Goal: Entertainment & Leisure: Browse casually

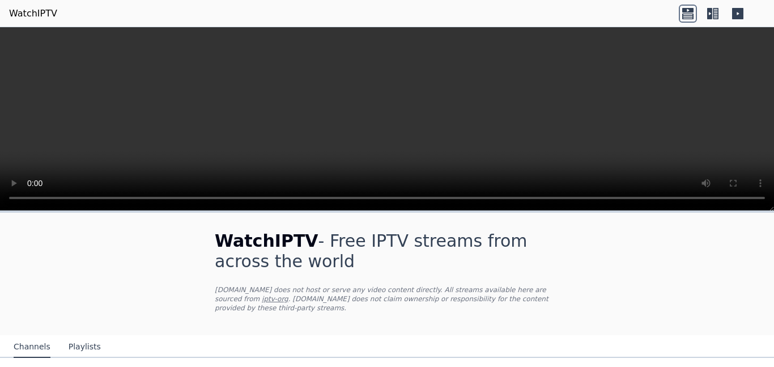
click at [688, 19] on icon at bounding box center [688, 14] width 18 height 18
click at [712, 7] on icon at bounding box center [713, 14] width 18 height 18
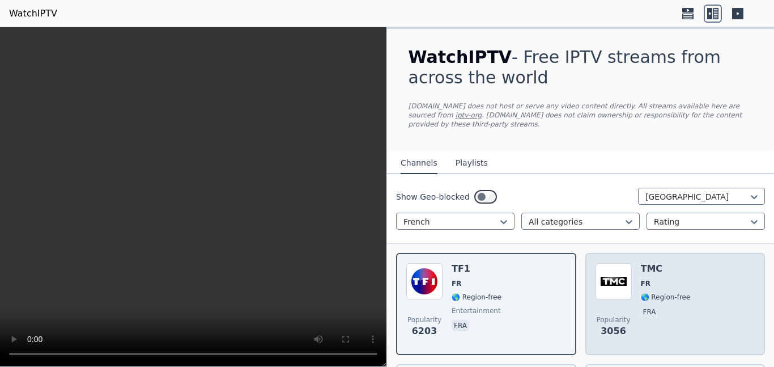
click at [626, 273] on img at bounding box center [614, 281] width 36 height 36
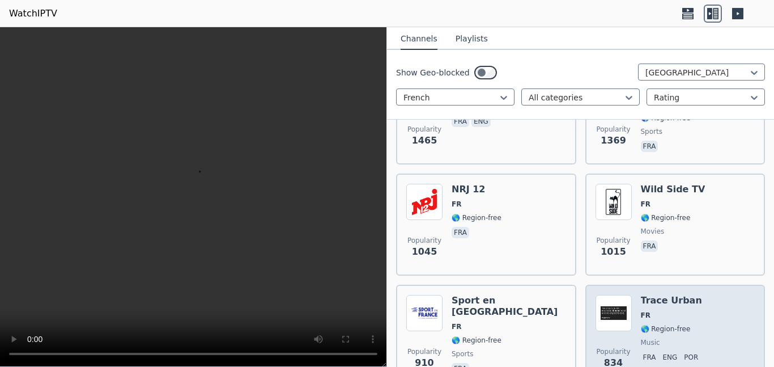
scroll to position [431, 0]
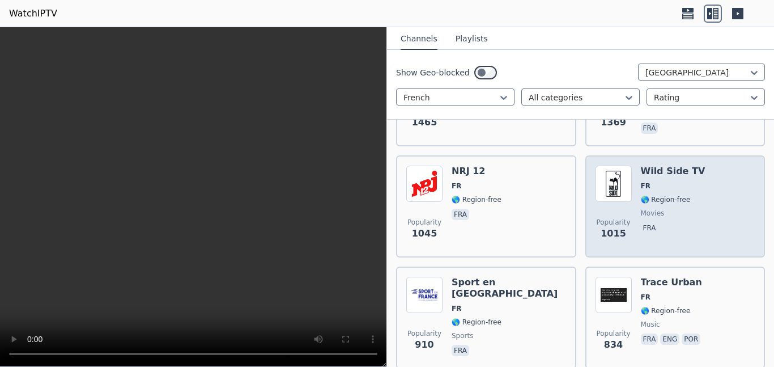
click at [664, 159] on div "Popularity 1015 Wild Side TV FR 🌎 Region-free movies fra" at bounding box center [676, 206] width 180 height 102
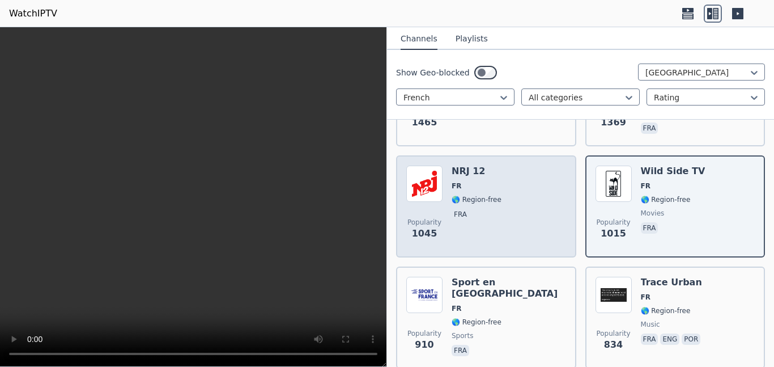
click at [490, 201] on span "🌎 Region-free" at bounding box center [477, 199] width 50 height 9
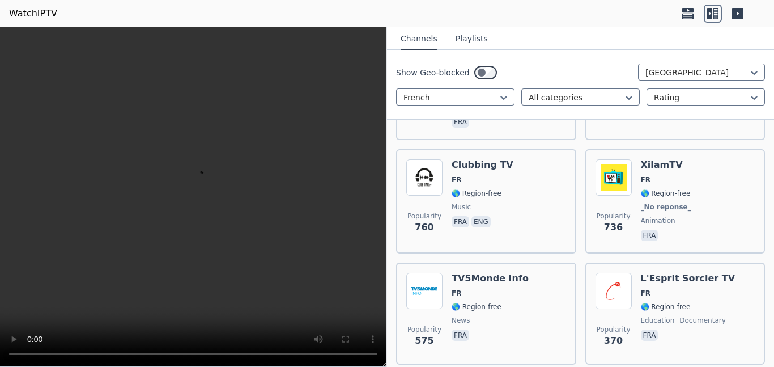
scroll to position [669, 0]
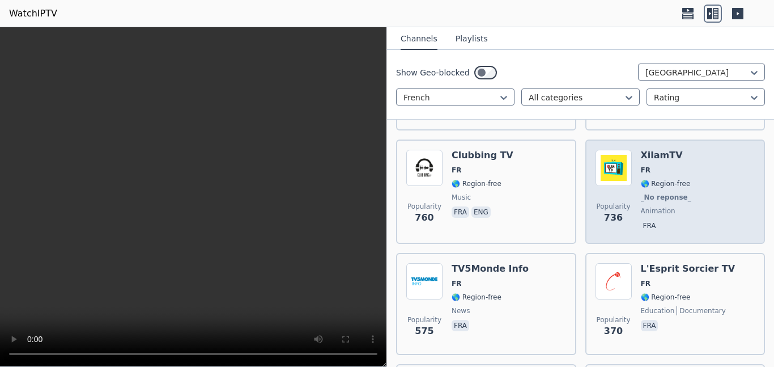
click at [643, 200] on span "_No reponse_" at bounding box center [666, 197] width 50 height 9
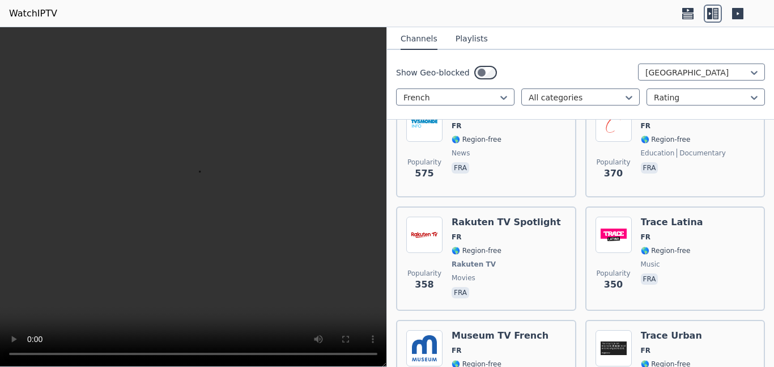
scroll to position [839, 0]
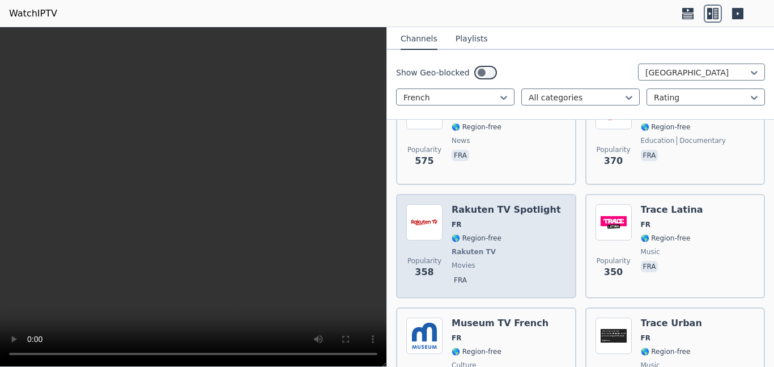
click at [523, 222] on span "FR" at bounding box center [506, 224] width 109 height 9
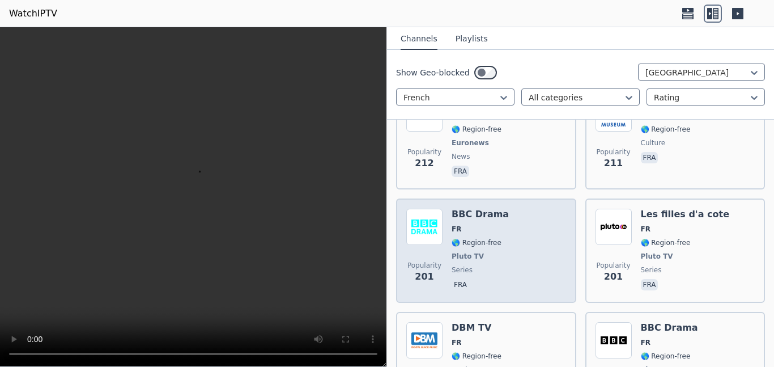
scroll to position [1406, 0]
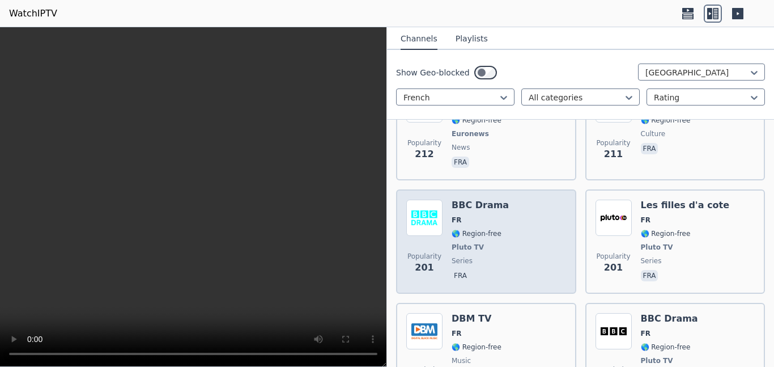
click at [471, 224] on div "BBC Drama FR 🌎 Region-free Pluto TV series fra" at bounding box center [480, 242] width 57 height 84
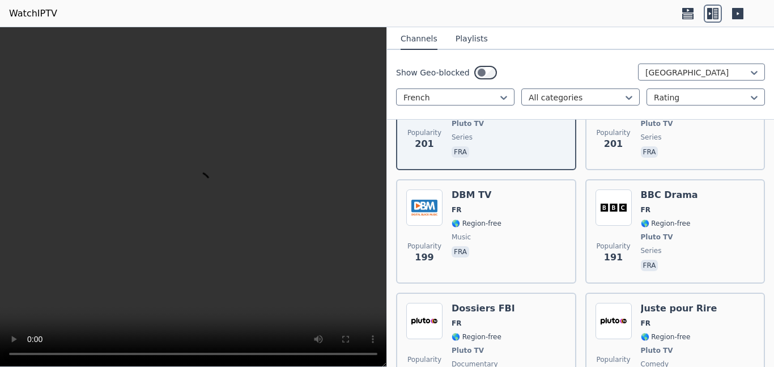
scroll to position [1531, 0]
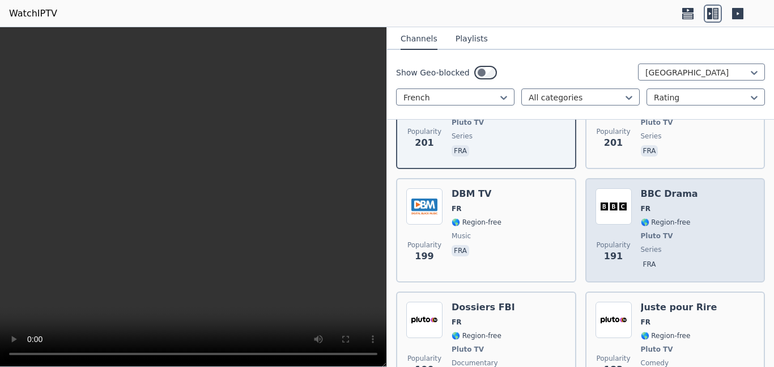
click at [655, 238] on span "Pluto TV" at bounding box center [657, 235] width 32 height 9
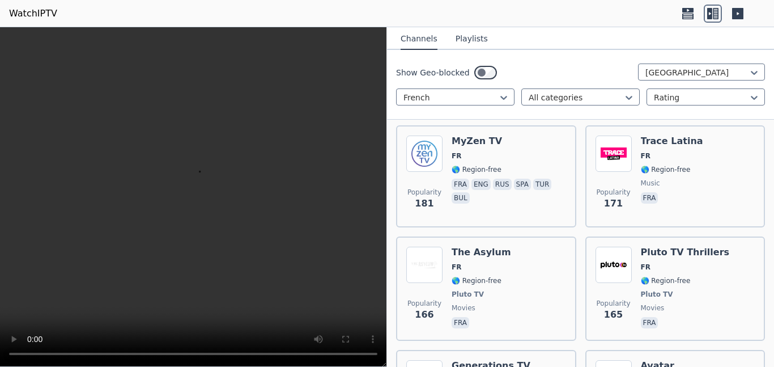
scroll to position [1825, 0]
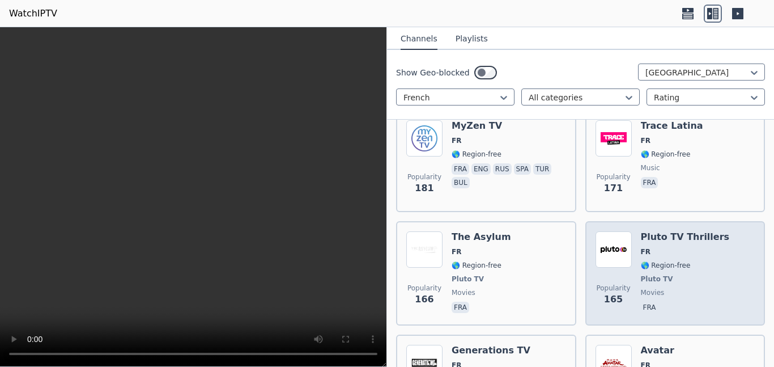
click at [654, 255] on span "FR" at bounding box center [685, 251] width 89 height 9
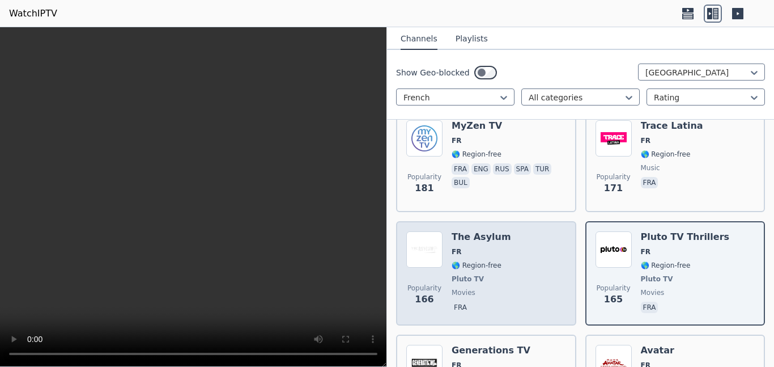
click at [492, 258] on div "The Asylum FR 🌎 Region-free Pluto TV movies fra" at bounding box center [482, 273] width 60 height 84
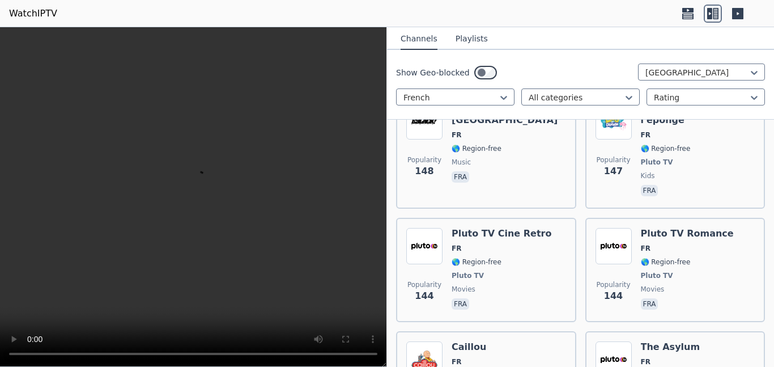
scroll to position [2188, 0]
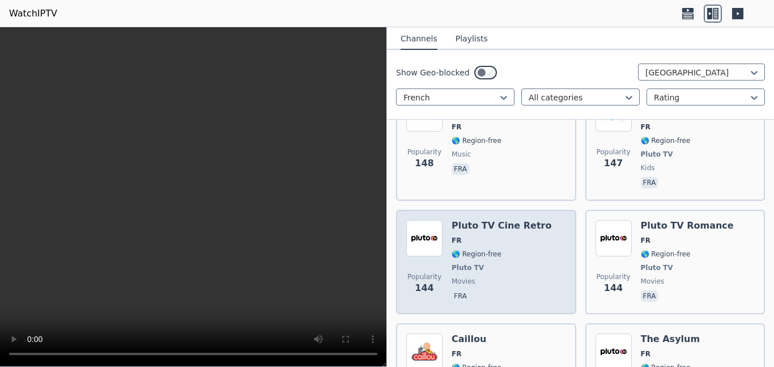
click at [495, 249] on span "🌎 Region-free" at bounding box center [477, 253] width 50 height 9
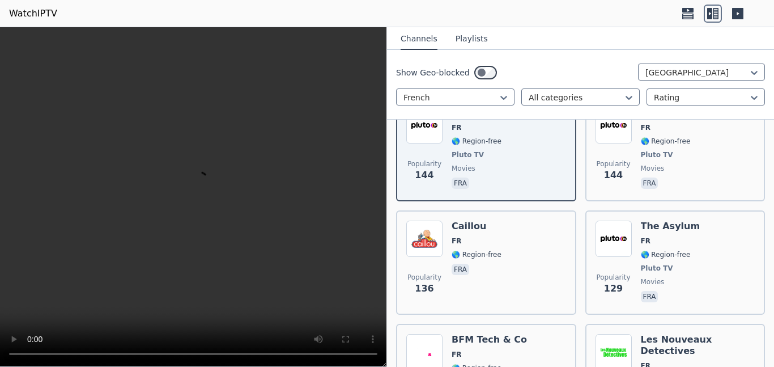
scroll to position [2313, 0]
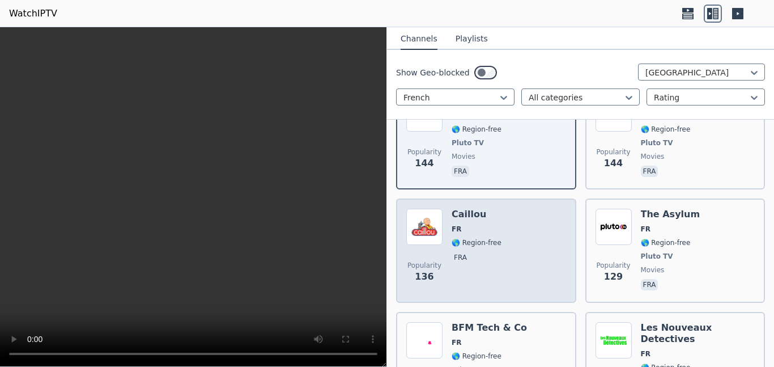
click at [452, 224] on div "Caillou FR 🌎 Region-free fra" at bounding box center [477, 251] width 50 height 84
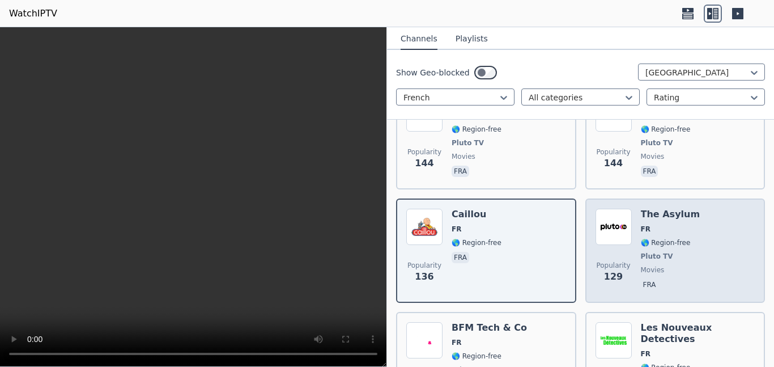
click at [645, 224] on span "FR" at bounding box center [646, 228] width 10 height 9
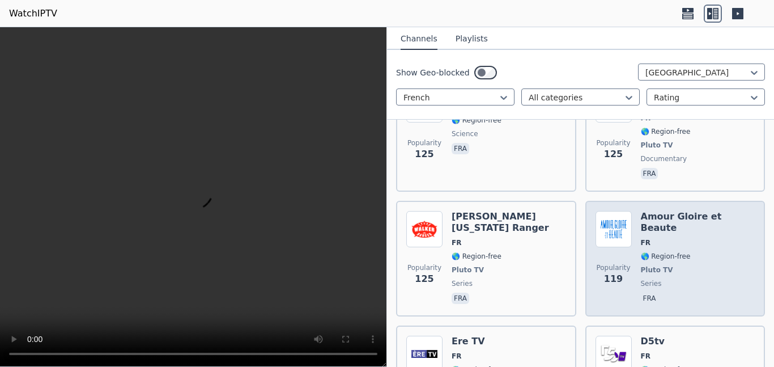
scroll to position [2551, 0]
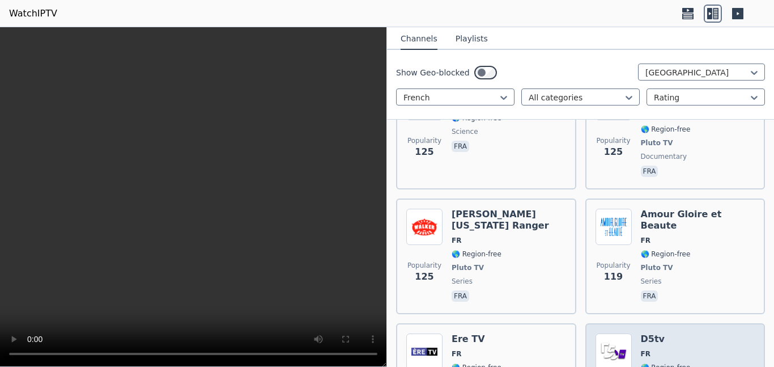
click at [658, 333] on div "D5tv FR 🌎 Region-free general fra" at bounding box center [666, 374] width 50 height 82
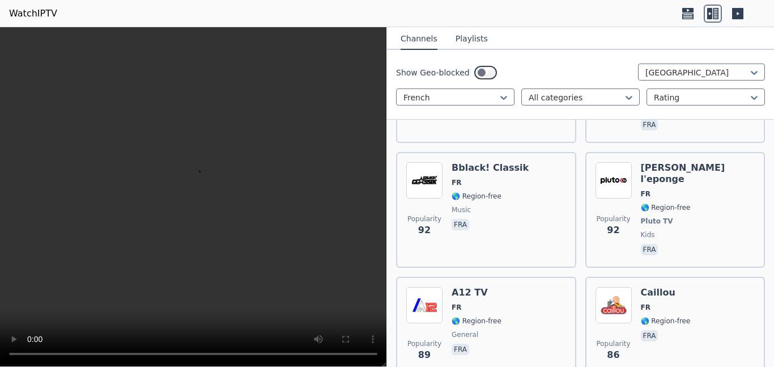
scroll to position [3174, 0]
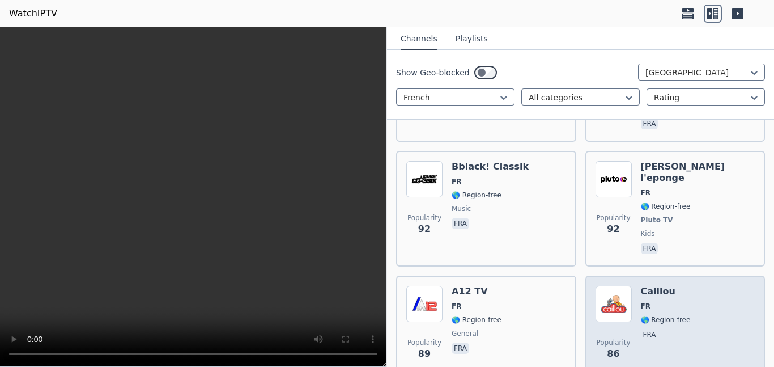
click at [650, 302] on span "FR" at bounding box center [666, 306] width 50 height 9
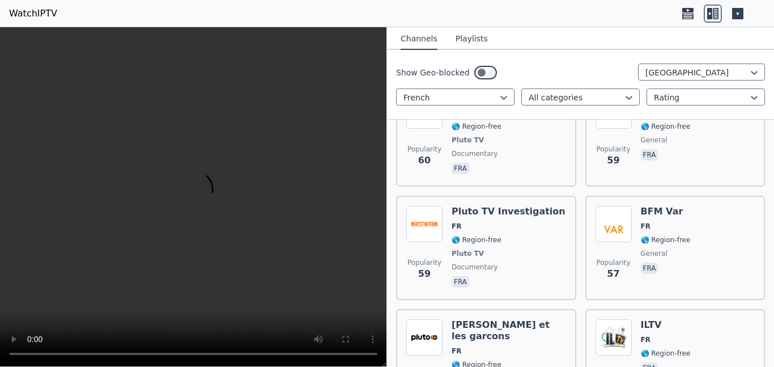
scroll to position [4648, 0]
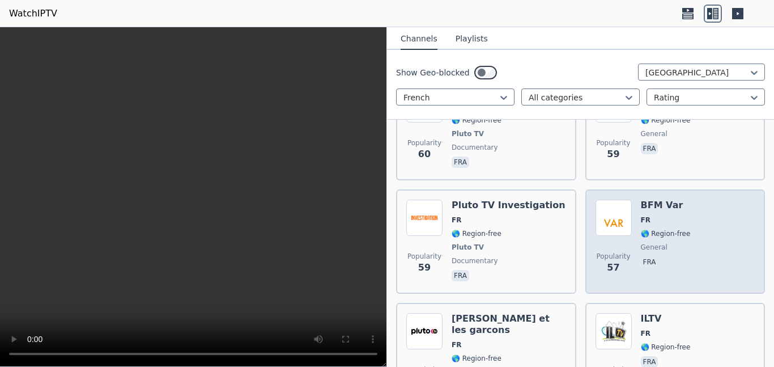
click at [654, 243] on span "general" at bounding box center [654, 247] width 27 height 9
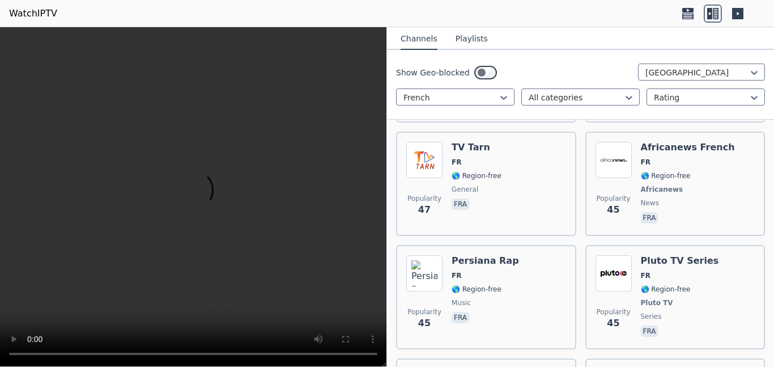
scroll to position [5533, 0]
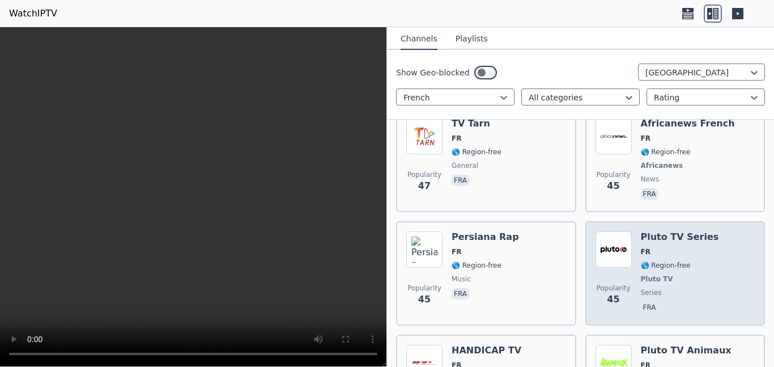
click at [664, 231] on div "Pluto TV Series FR 🌎 Region-free Pluto TV series fra" at bounding box center [680, 273] width 78 height 84
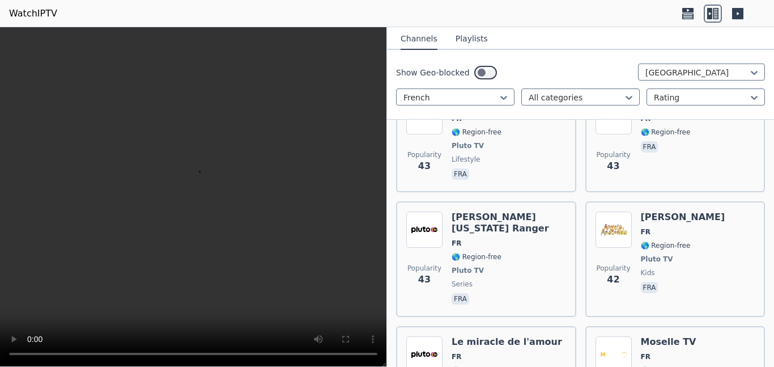
scroll to position [5895, 0]
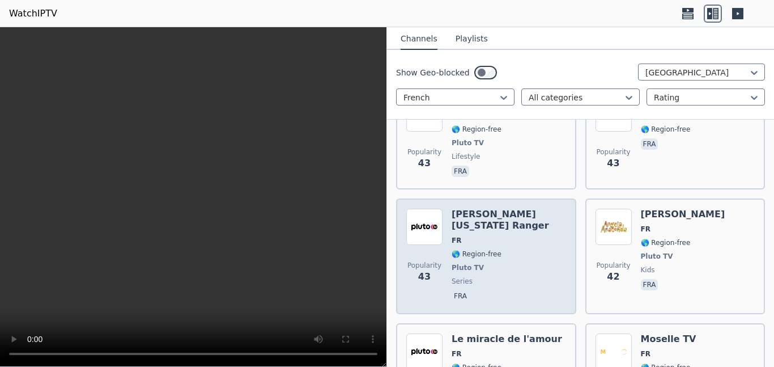
click at [512, 263] on span "Pluto TV" at bounding box center [509, 267] width 115 height 9
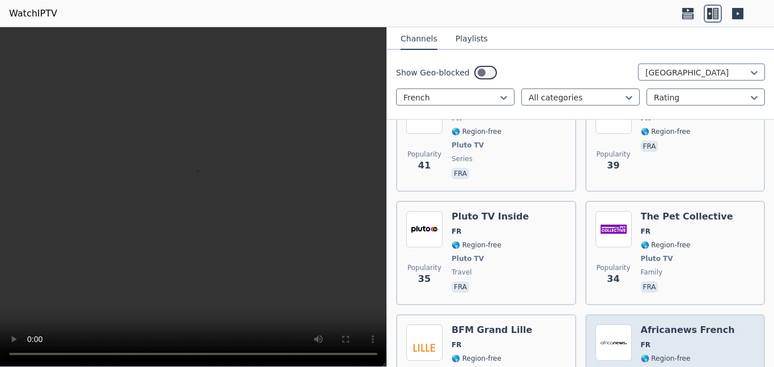
scroll to position [6167, 0]
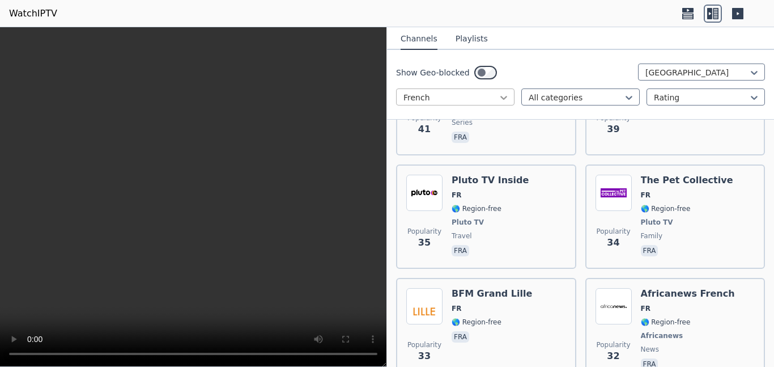
click at [505, 96] on icon at bounding box center [503, 97] width 11 height 11
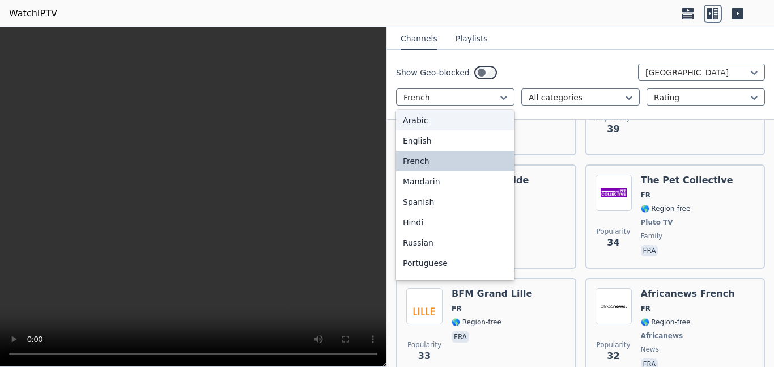
scroll to position [0, 0]
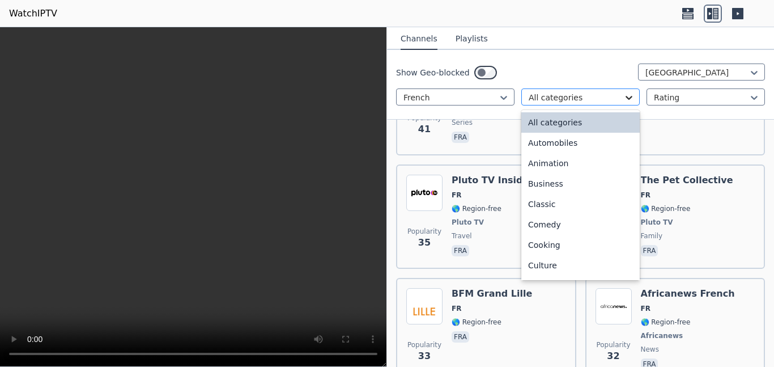
click at [625, 97] on icon at bounding box center [629, 97] width 11 height 11
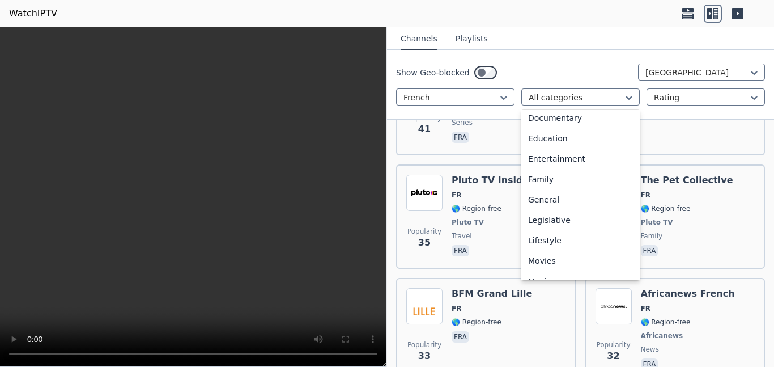
scroll to position [170, 0]
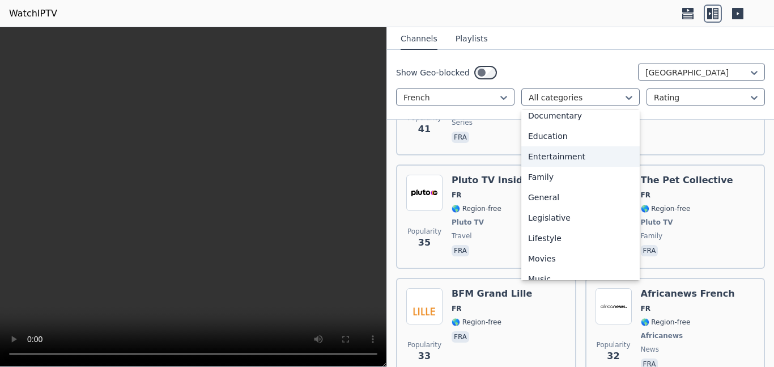
click at [556, 154] on div "Entertainment" at bounding box center [581, 156] width 118 height 20
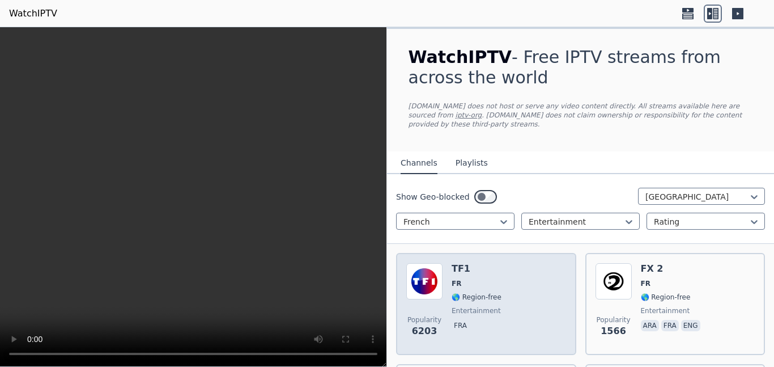
click at [506, 288] on div "Popularity 6203 TF1 FR 🌎 Region-free entertainment fra" at bounding box center [486, 304] width 160 height 82
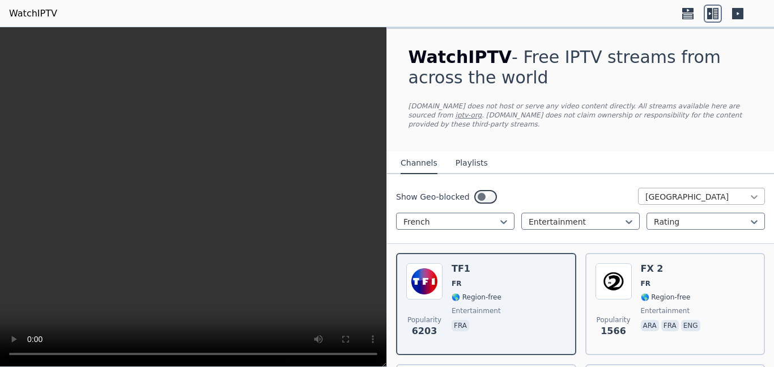
click at [750, 193] on icon at bounding box center [754, 196] width 11 height 11
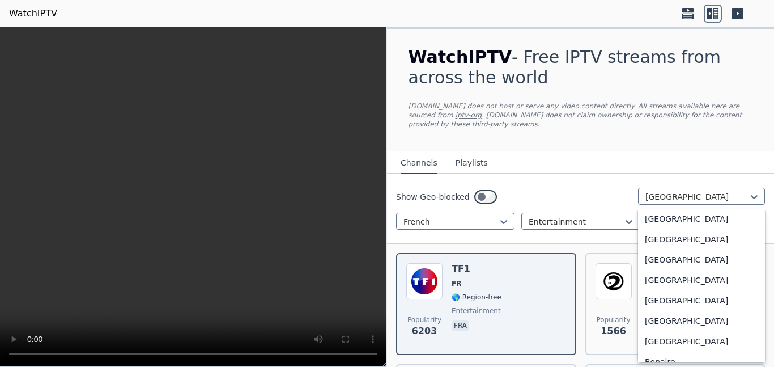
scroll to position [324, 0]
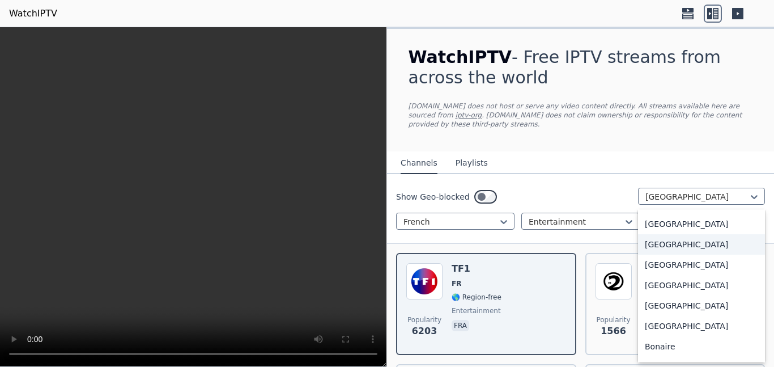
click at [668, 244] on div "[GEOGRAPHIC_DATA]" at bounding box center [701, 244] width 127 height 20
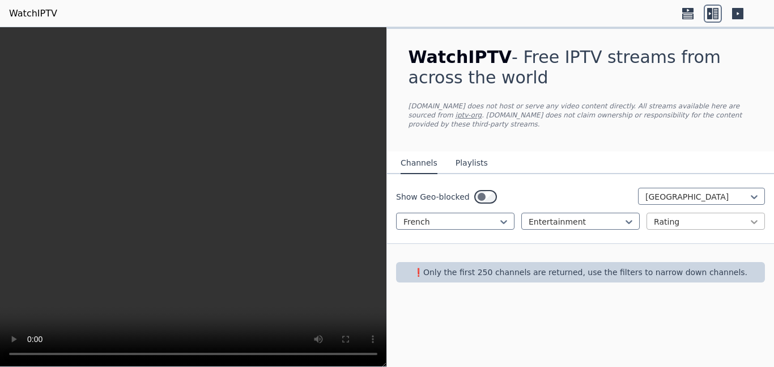
click at [752, 222] on icon at bounding box center [754, 222] width 7 height 4
click at [773, 231] on div "Show Geo-blocked Belgium French Entertainment Rating" at bounding box center [580, 209] width 387 height 70
click at [752, 198] on icon at bounding box center [754, 196] width 11 height 11
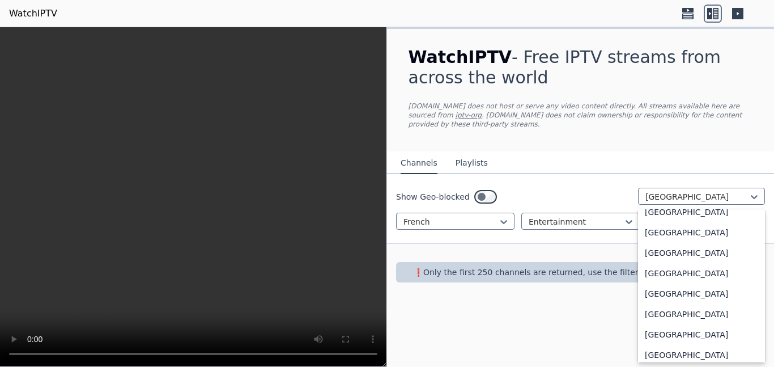
scroll to position [1247, 0]
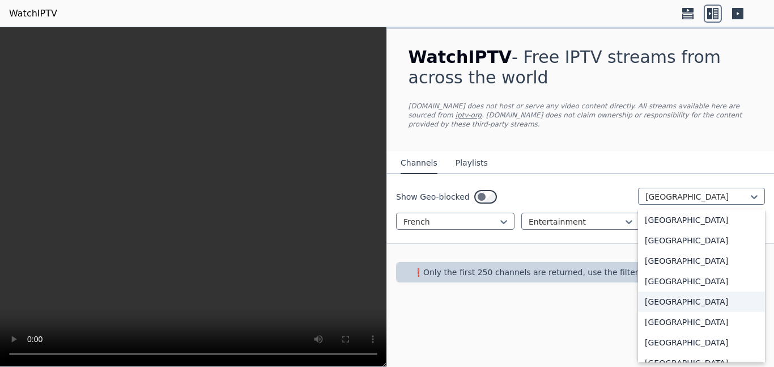
click at [669, 312] on div "[GEOGRAPHIC_DATA]" at bounding box center [701, 301] width 127 height 20
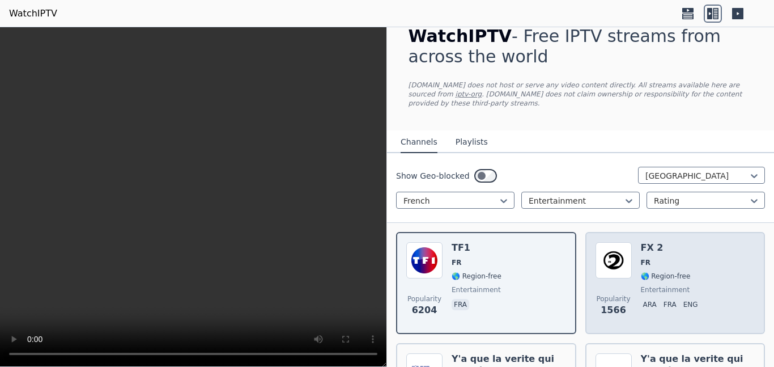
scroll to position [23, 0]
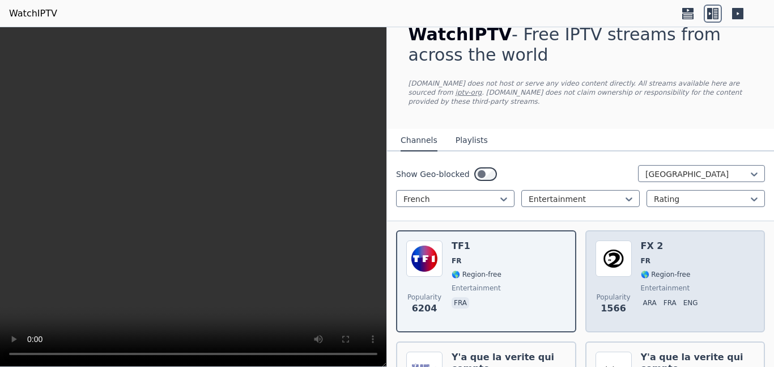
click at [647, 299] on p "ara" at bounding box center [650, 302] width 18 height 11
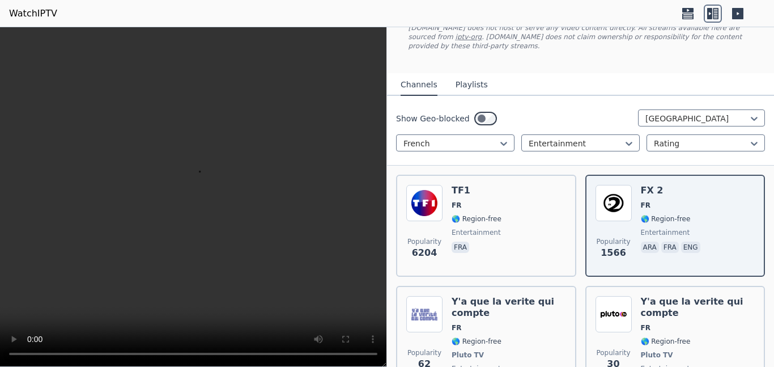
scroll to position [81, 0]
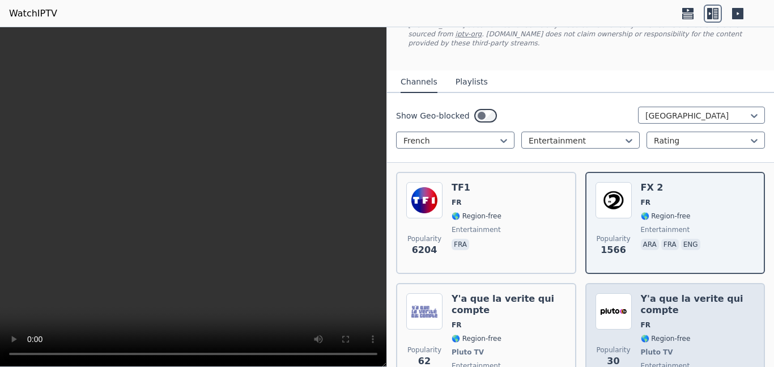
click at [662, 309] on h6 "Y'a que la verite qui compte" at bounding box center [698, 304] width 115 height 23
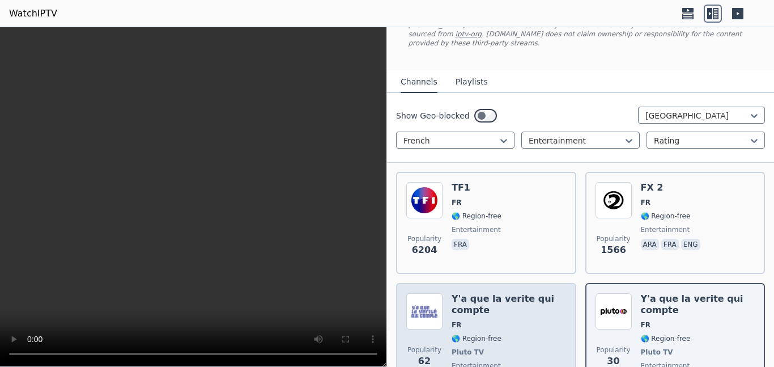
drag, startPoint x: 452, startPoint y: 308, endPoint x: 464, endPoint y: 306, distance: 12.7
click at [452, 308] on h6 "Y'a que la verite qui compte" at bounding box center [509, 304] width 115 height 23
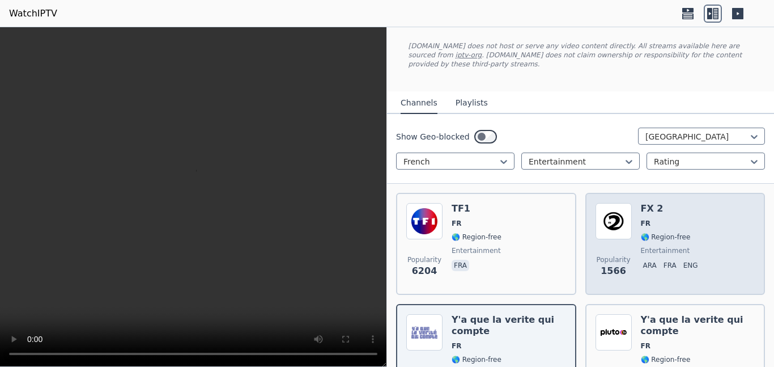
scroll to position [13, 0]
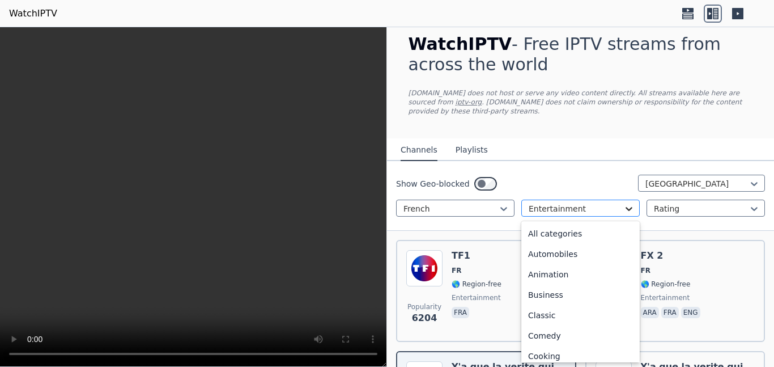
click at [626, 206] on icon at bounding box center [629, 208] width 11 height 11
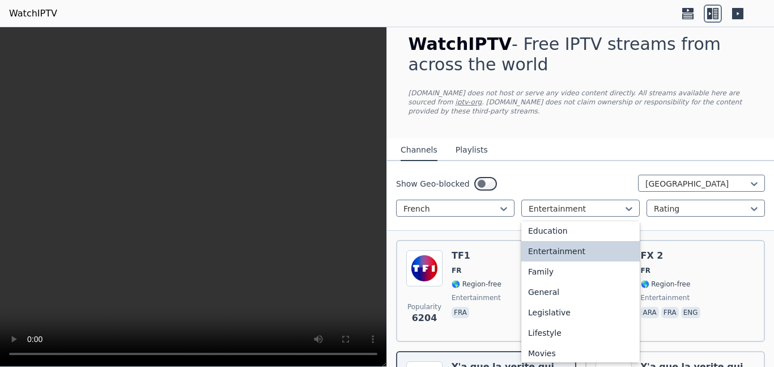
scroll to position [184, 0]
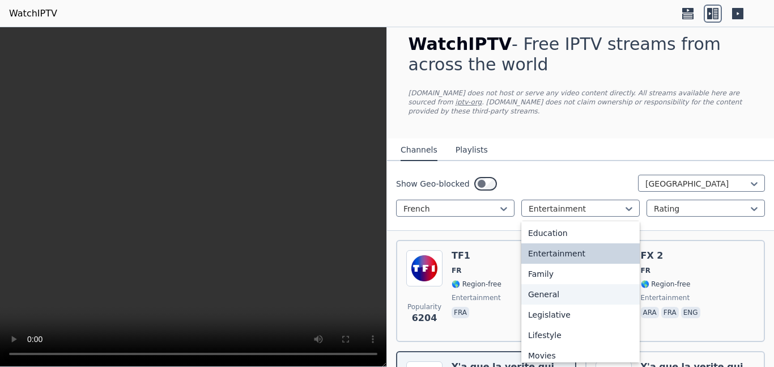
click at [558, 293] on div "General" at bounding box center [581, 294] width 118 height 20
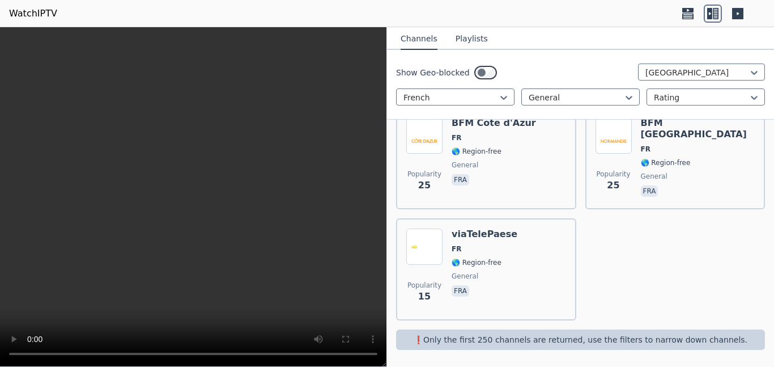
scroll to position [591, 0]
click at [629, 98] on icon at bounding box center [629, 98] width 7 height 4
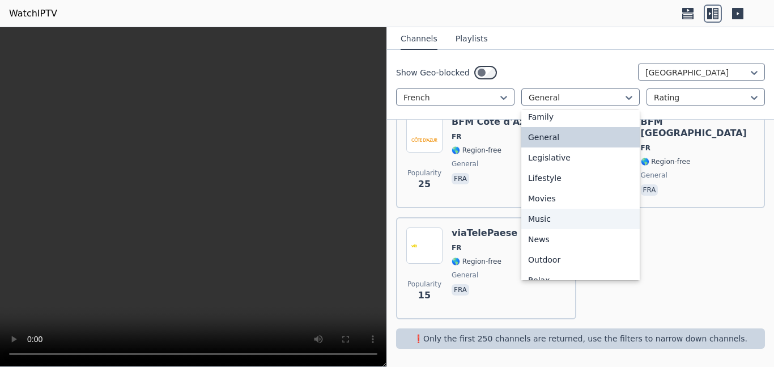
scroll to position [232, 0]
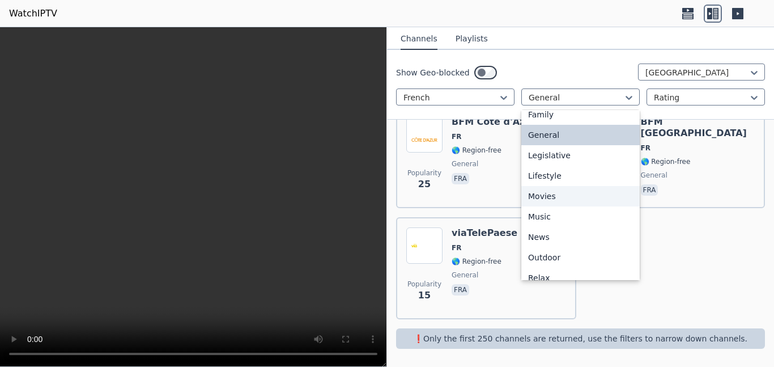
click at [543, 196] on div "Movies" at bounding box center [581, 196] width 118 height 20
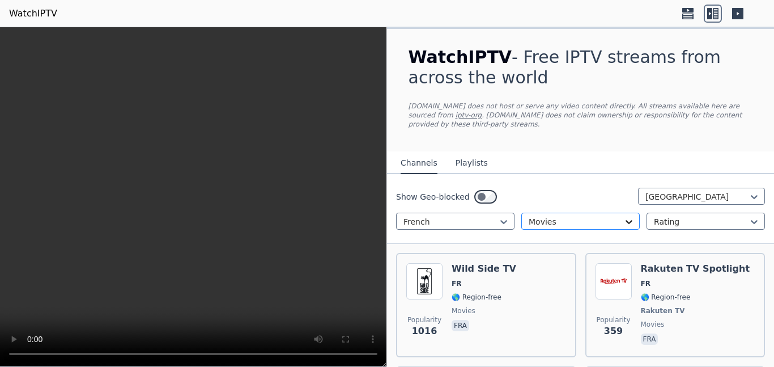
click at [631, 221] on icon at bounding box center [629, 222] width 7 height 4
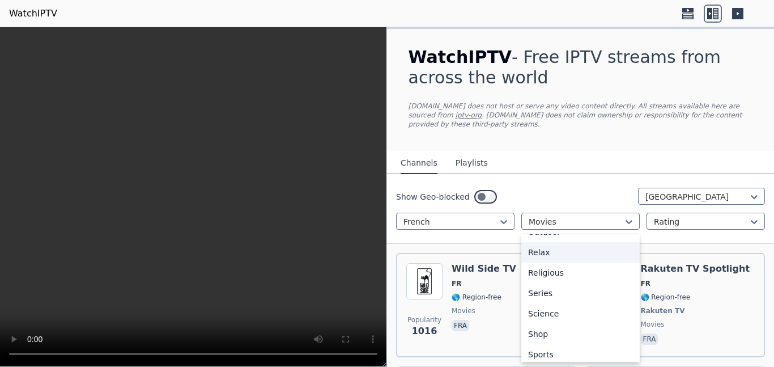
scroll to position [404, 0]
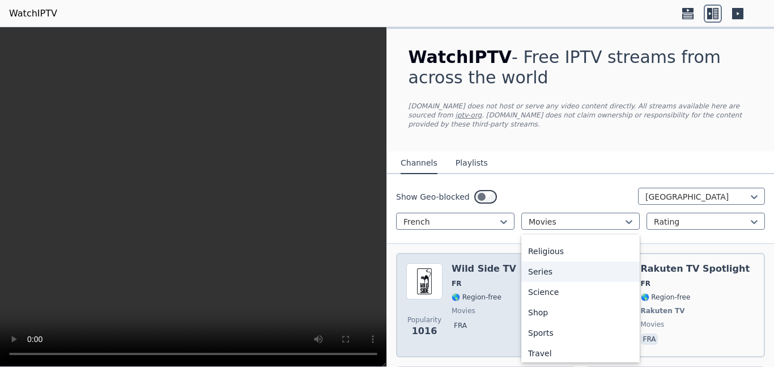
drag, startPoint x: 549, startPoint y: 270, endPoint x: 573, endPoint y: 265, distance: 24.2
click at [549, 269] on div "Series" at bounding box center [581, 271] width 118 height 20
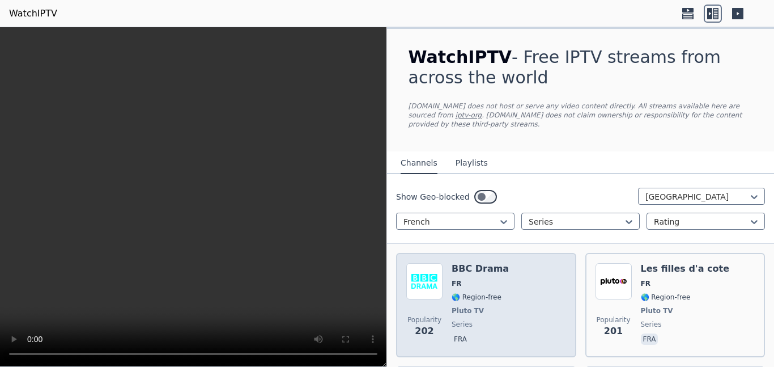
click at [465, 282] on span "FR" at bounding box center [480, 283] width 57 height 9
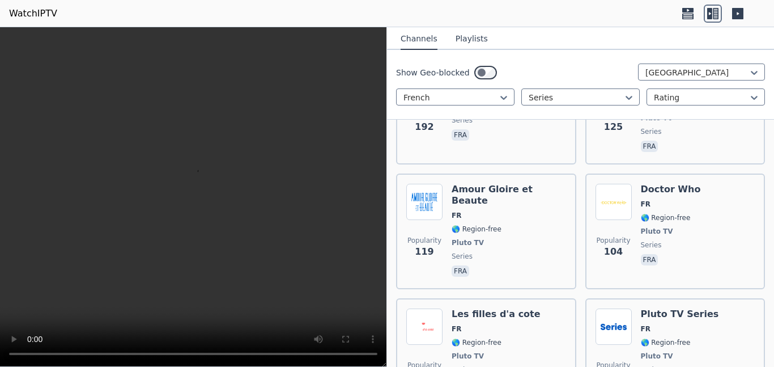
scroll to position [329, 0]
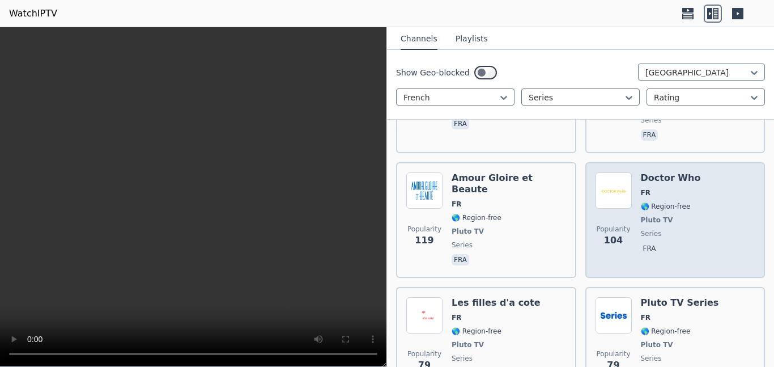
click at [675, 202] on span "🌎 Region-free" at bounding box center [666, 206] width 50 height 9
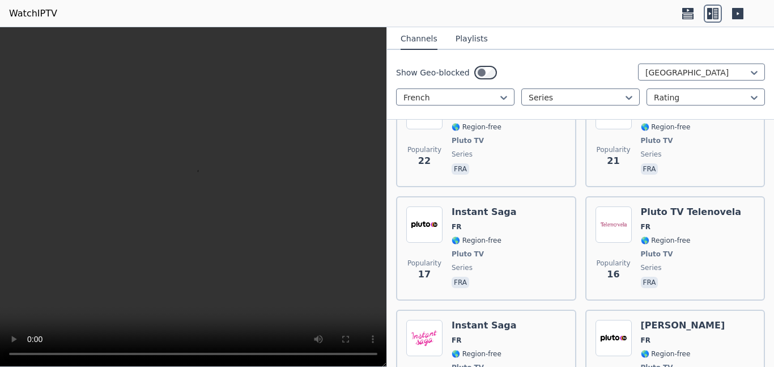
scroll to position [1739, 0]
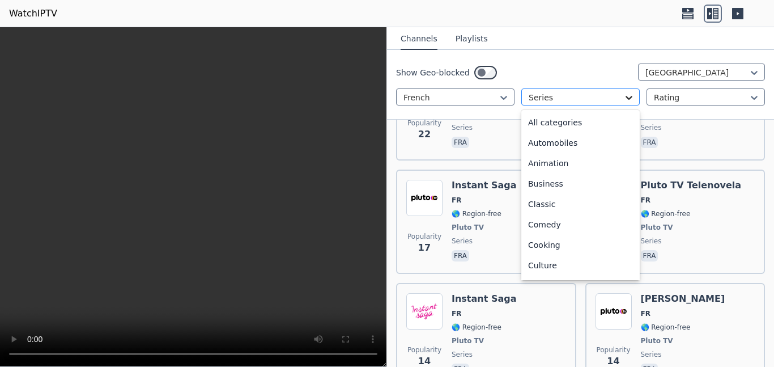
click at [632, 97] on icon at bounding box center [629, 97] width 11 height 11
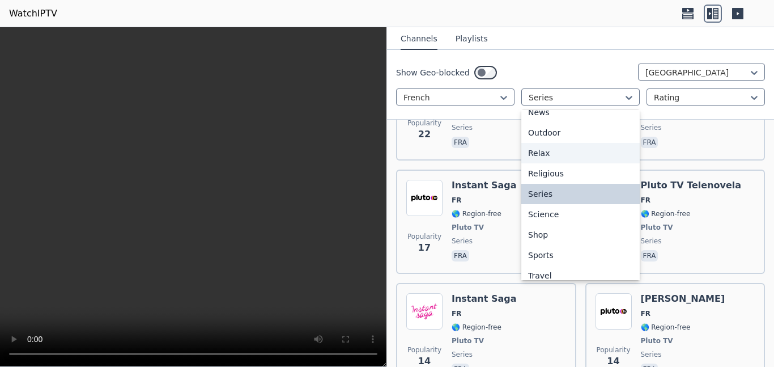
scroll to position [385, 0]
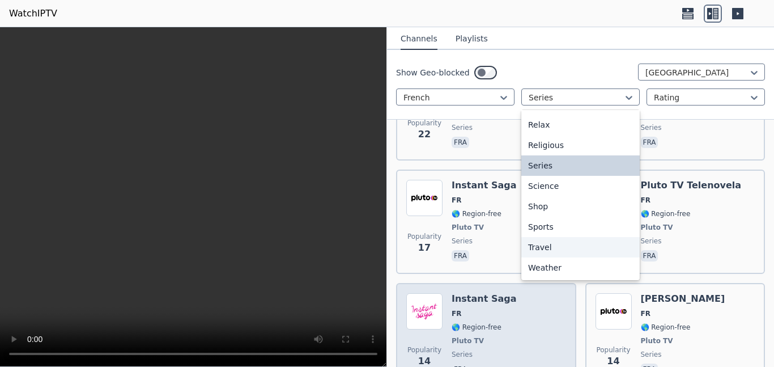
click at [539, 248] on div "Travel" at bounding box center [581, 247] width 118 height 20
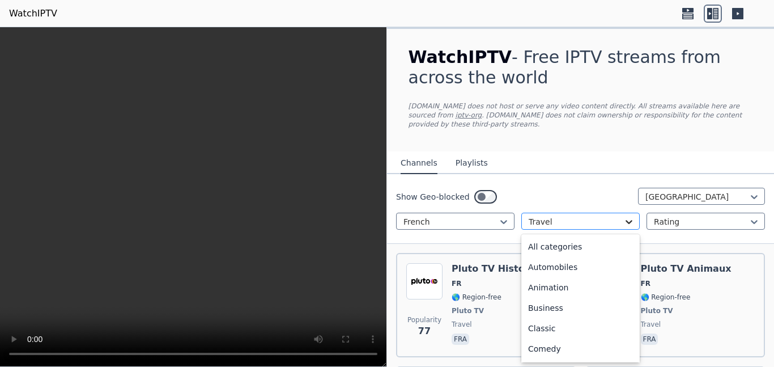
click at [625, 219] on icon at bounding box center [629, 221] width 11 height 11
click at [546, 286] on div "Family" at bounding box center [581, 286] width 118 height 20
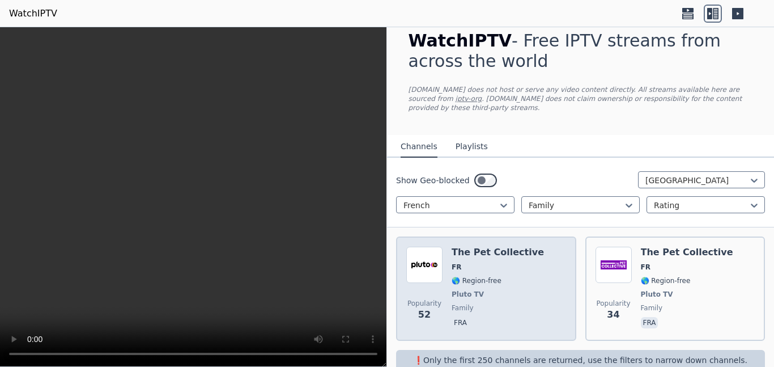
scroll to position [38, 0]
